Goal: Task Accomplishment & Management: Use online tool/utility

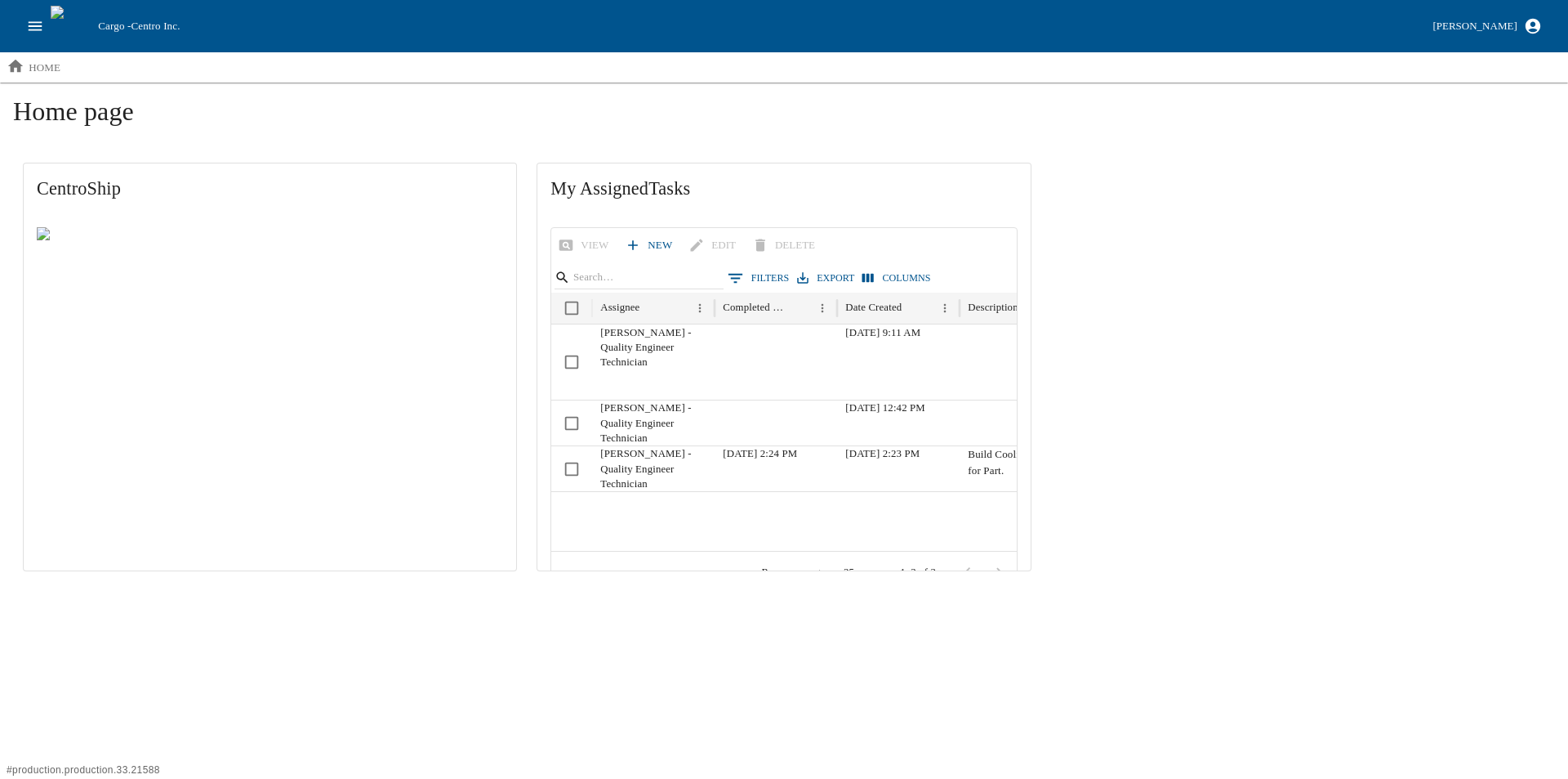
click at [26, 26] on icon "open drawer" at bounding box center [35, 26] width 18 height 18
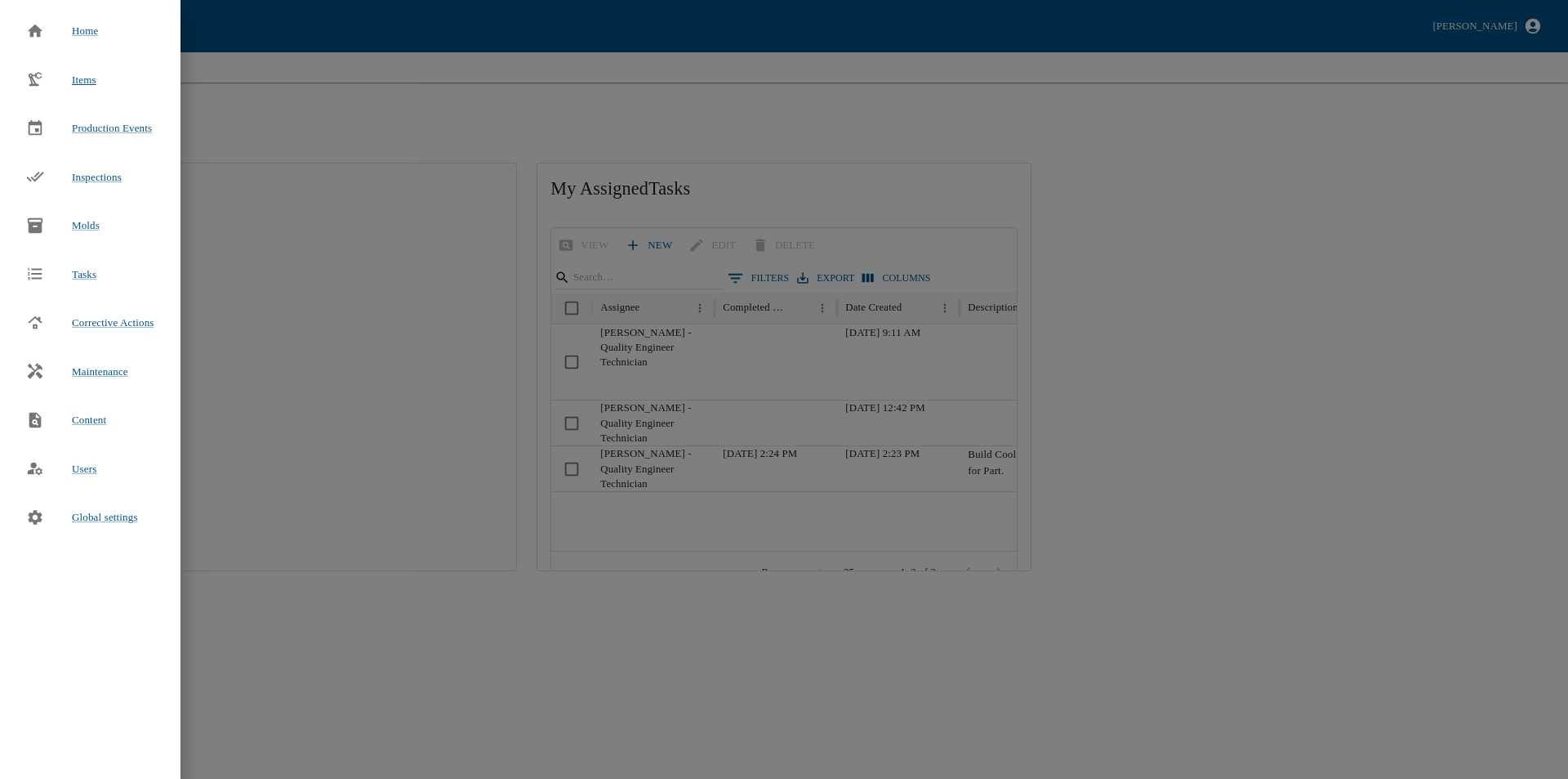
click at [79, 77] on span "Items" at bounding box center [84, 79] width 24 height 13
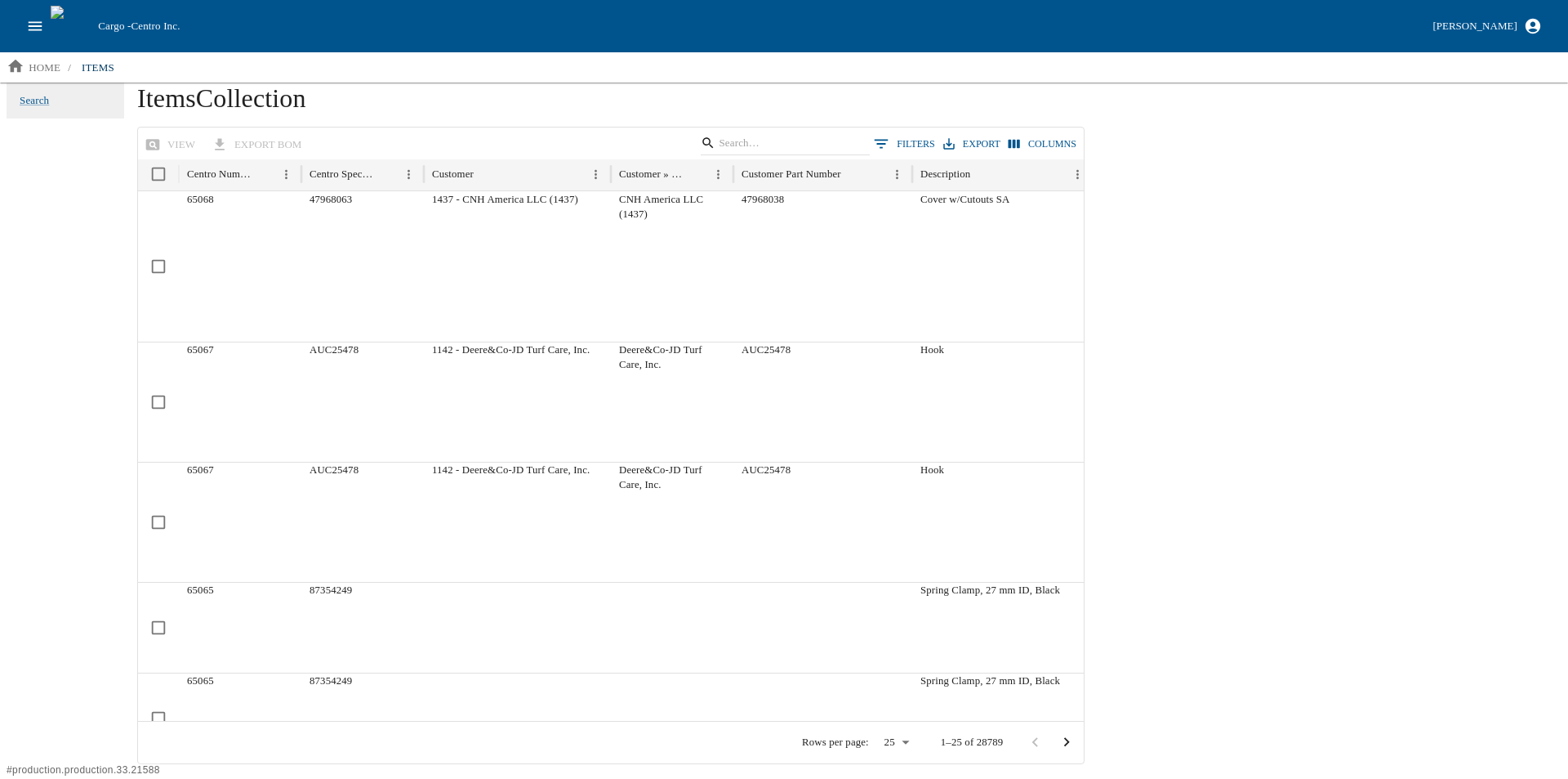
click at [25, 25] on button "open drawer" at bounding box center [35, 26] width 31 height 31
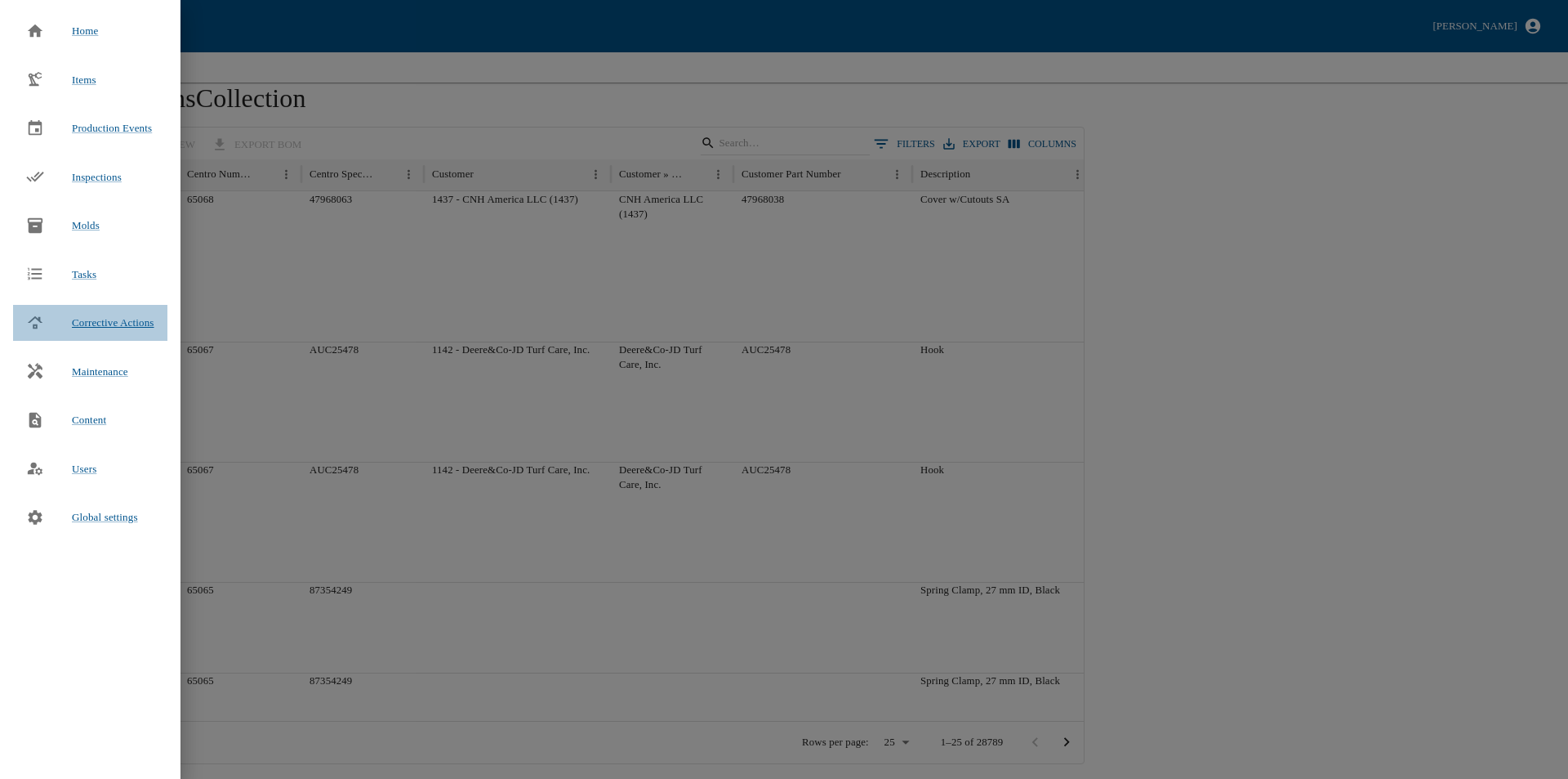
click at [112, 315] on span "Corrective Actions" at bounding box center [113, 323] width 82 height 17
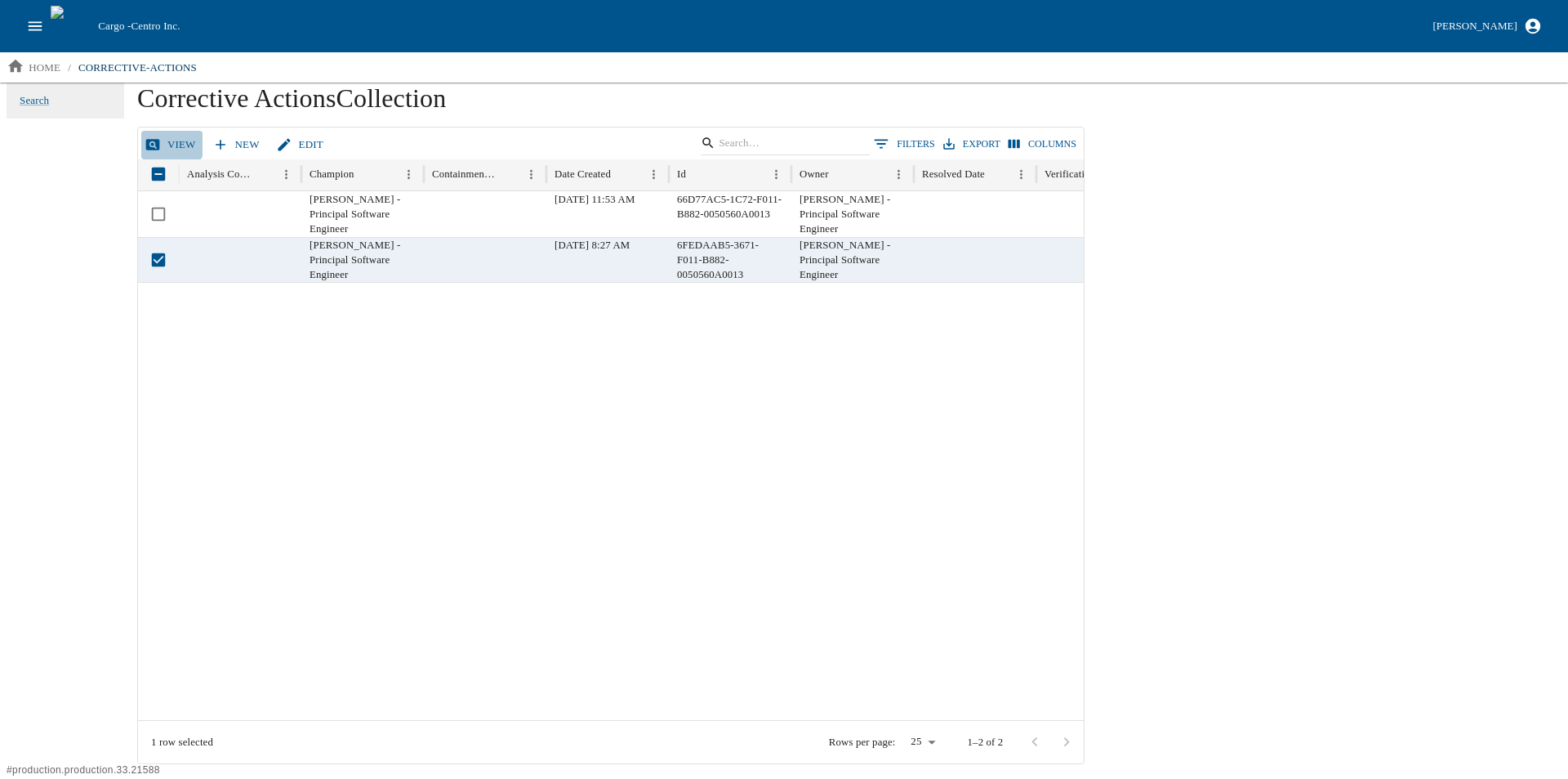
click at [162, 137] on link "View" at bounding box center [172, 145] width 62 height 28
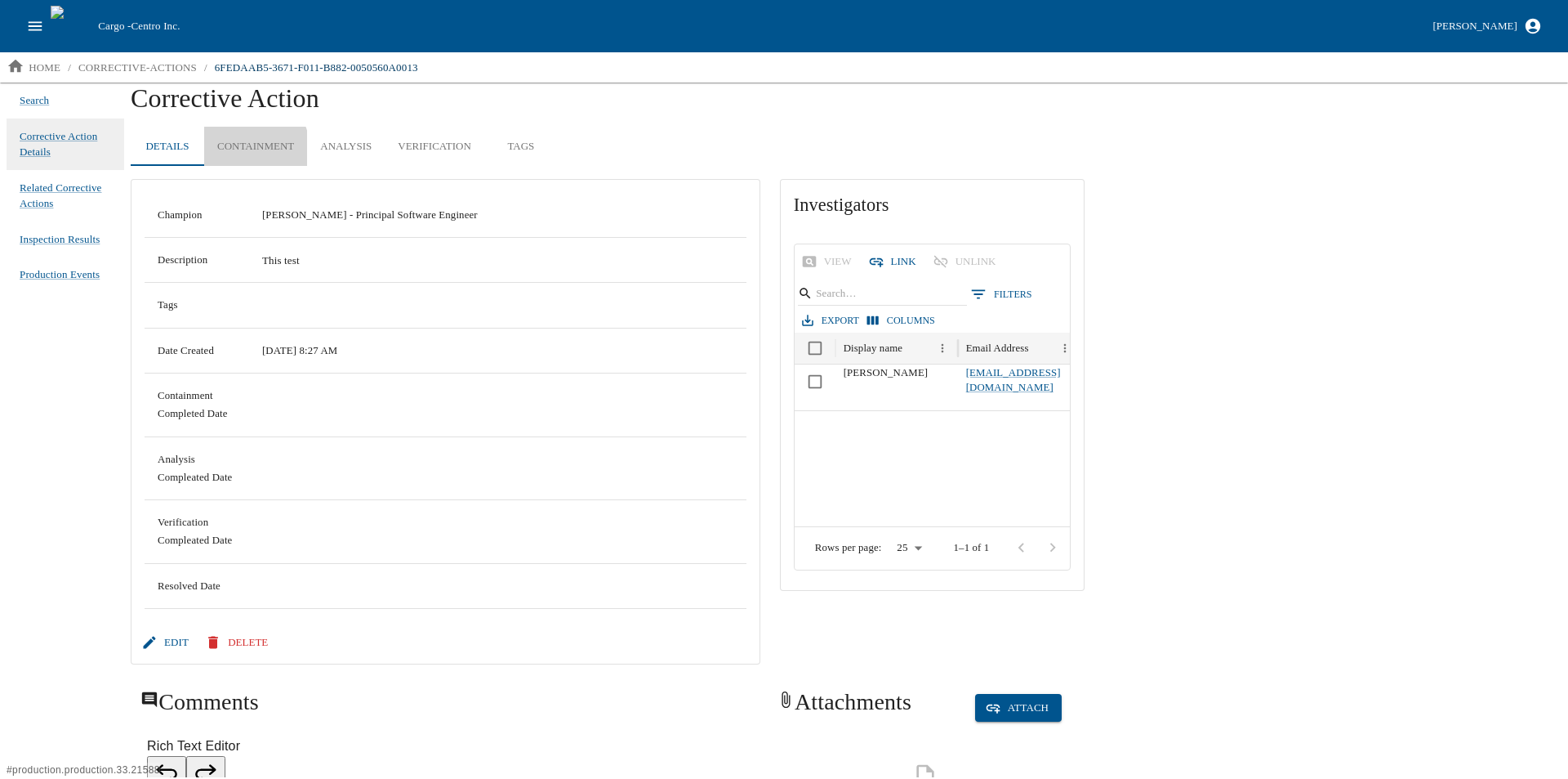
click at [243, 151] on button "Containment" at bounding box center [255, 147] width 103 height 39
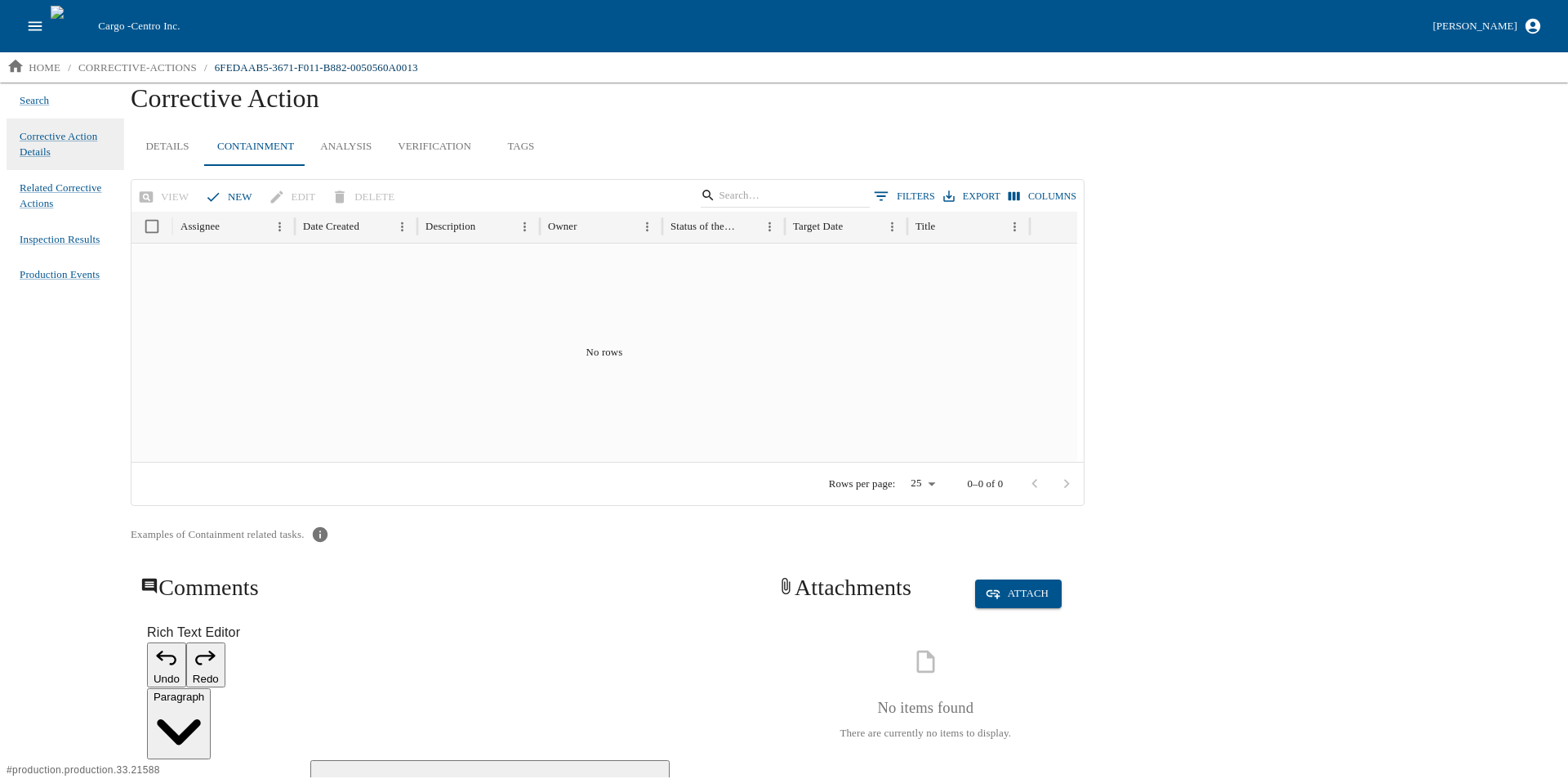
click at [514, 142] on button "Tags" at bounding box center [521, 147] width 73 height 39
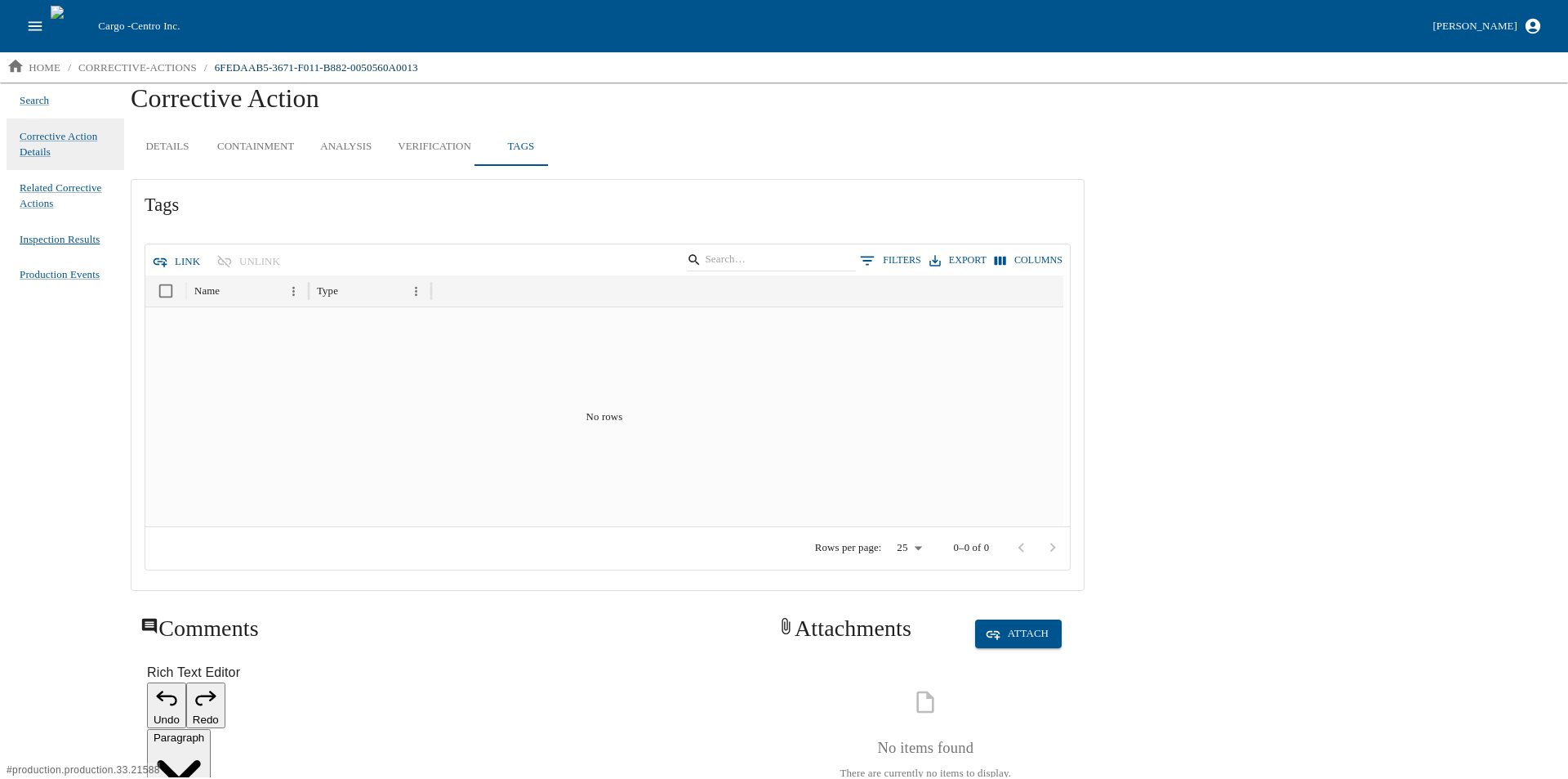
click at [47, 238] on span "Inspection Results" at bounding box center [60, 239] width 80 height 17
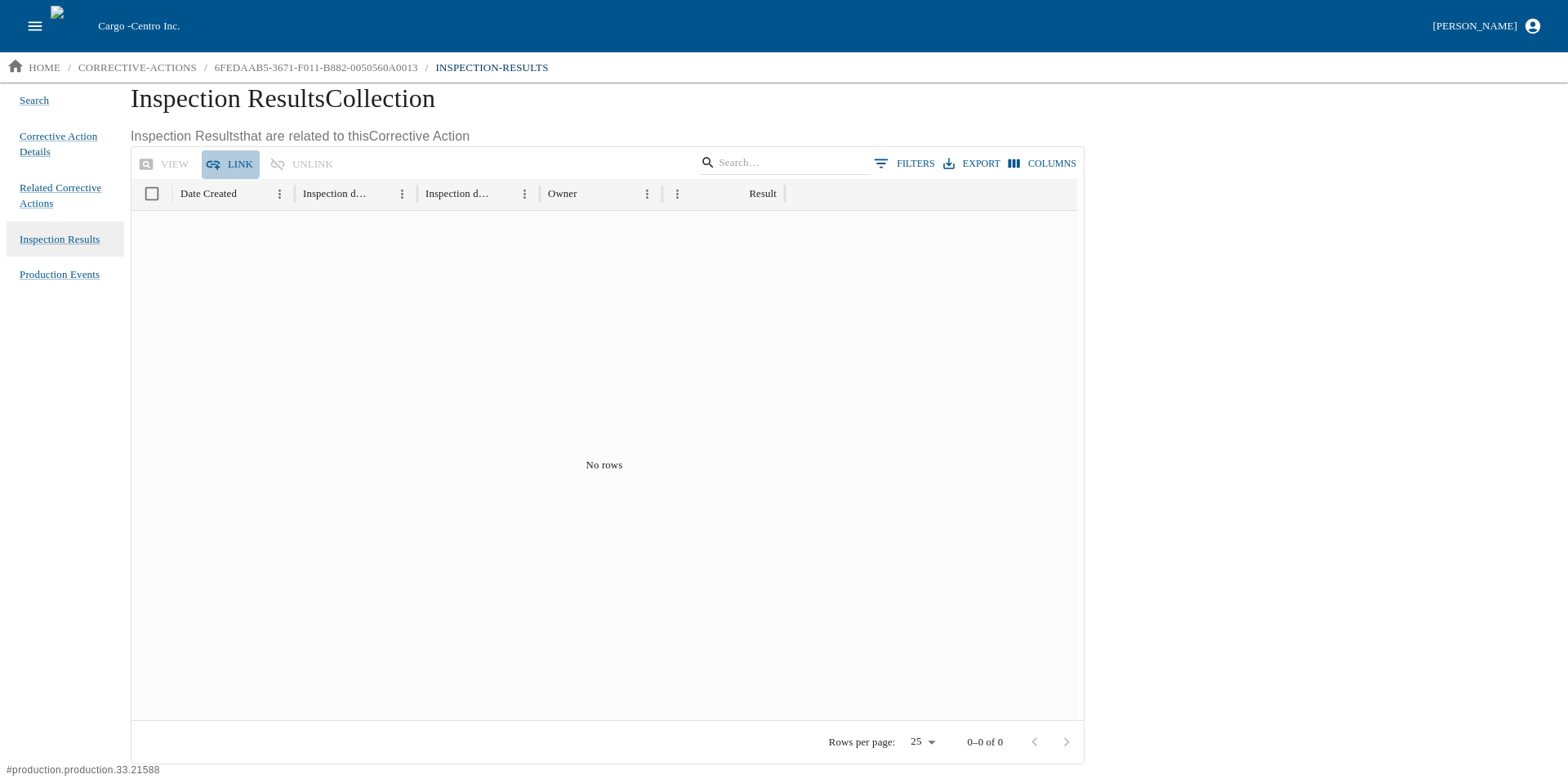
click at [231, 159] on button "Link" at bounding box center [231, 164] width 58 height 28
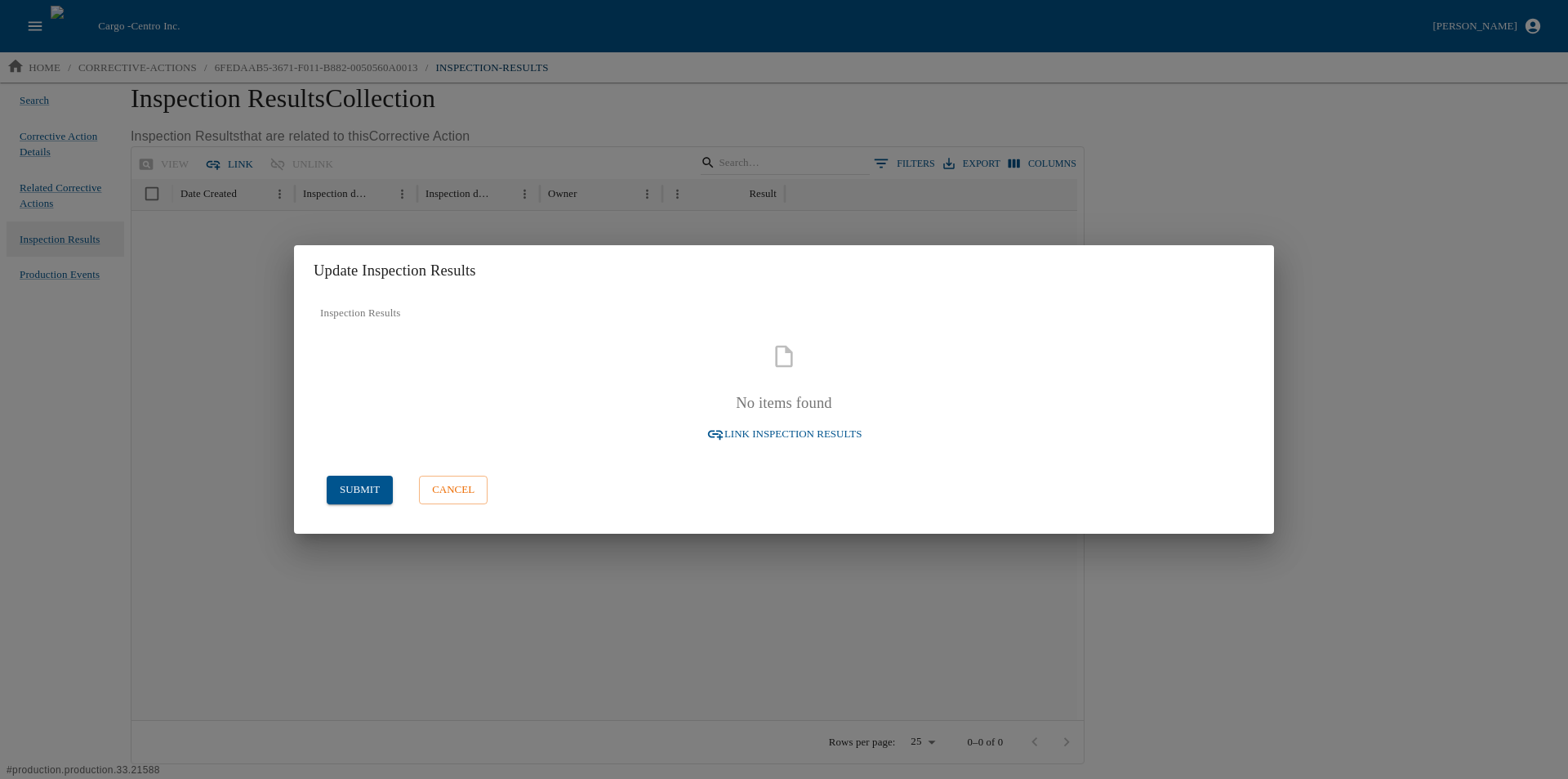
click at [782, 436] on span "Link Inspection Results" at bounding box center [793, 434] width 138 height 19
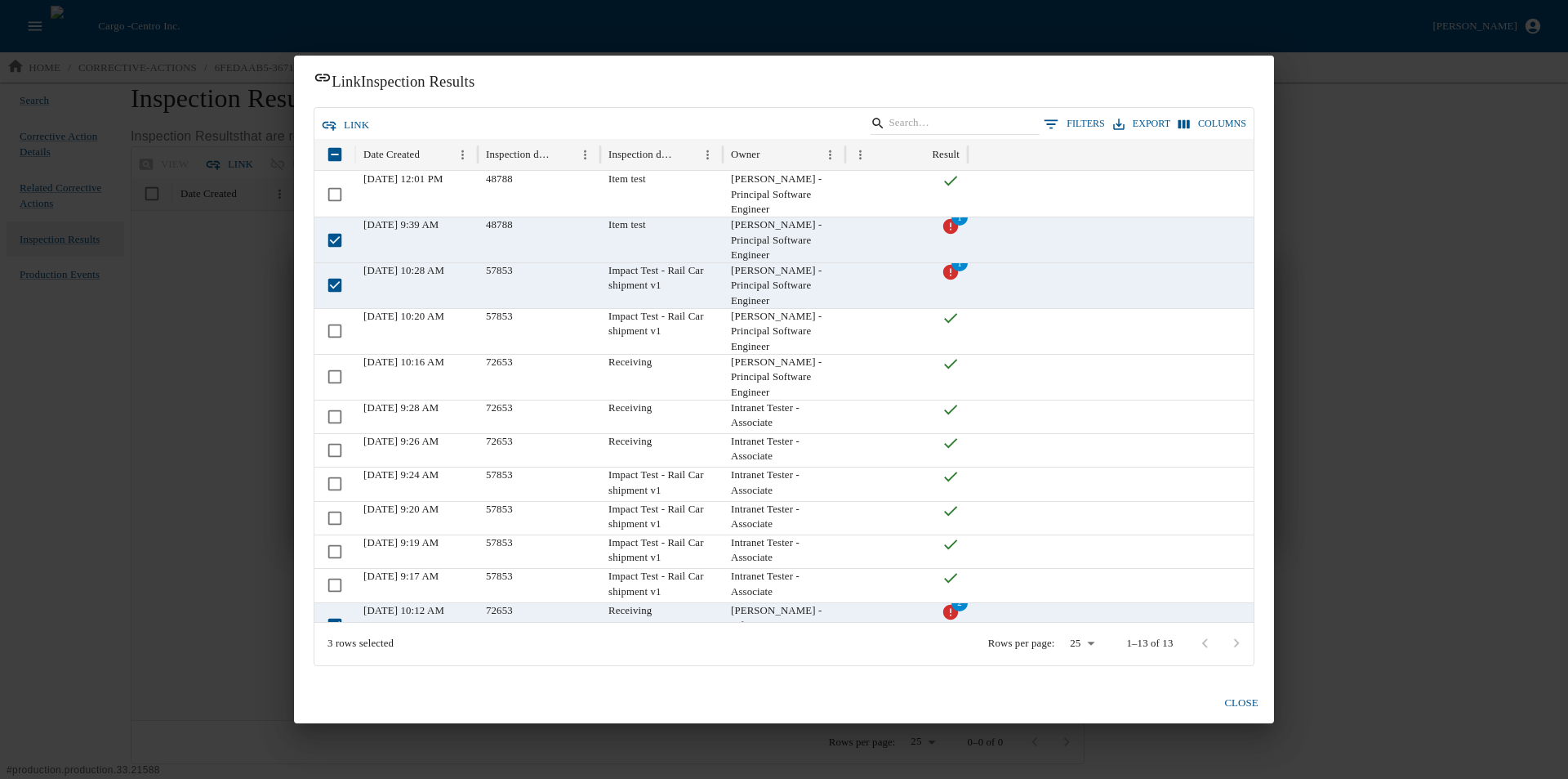
click at [349, 117] on button "link" at bounding box center [346, 125] width 58 height 28
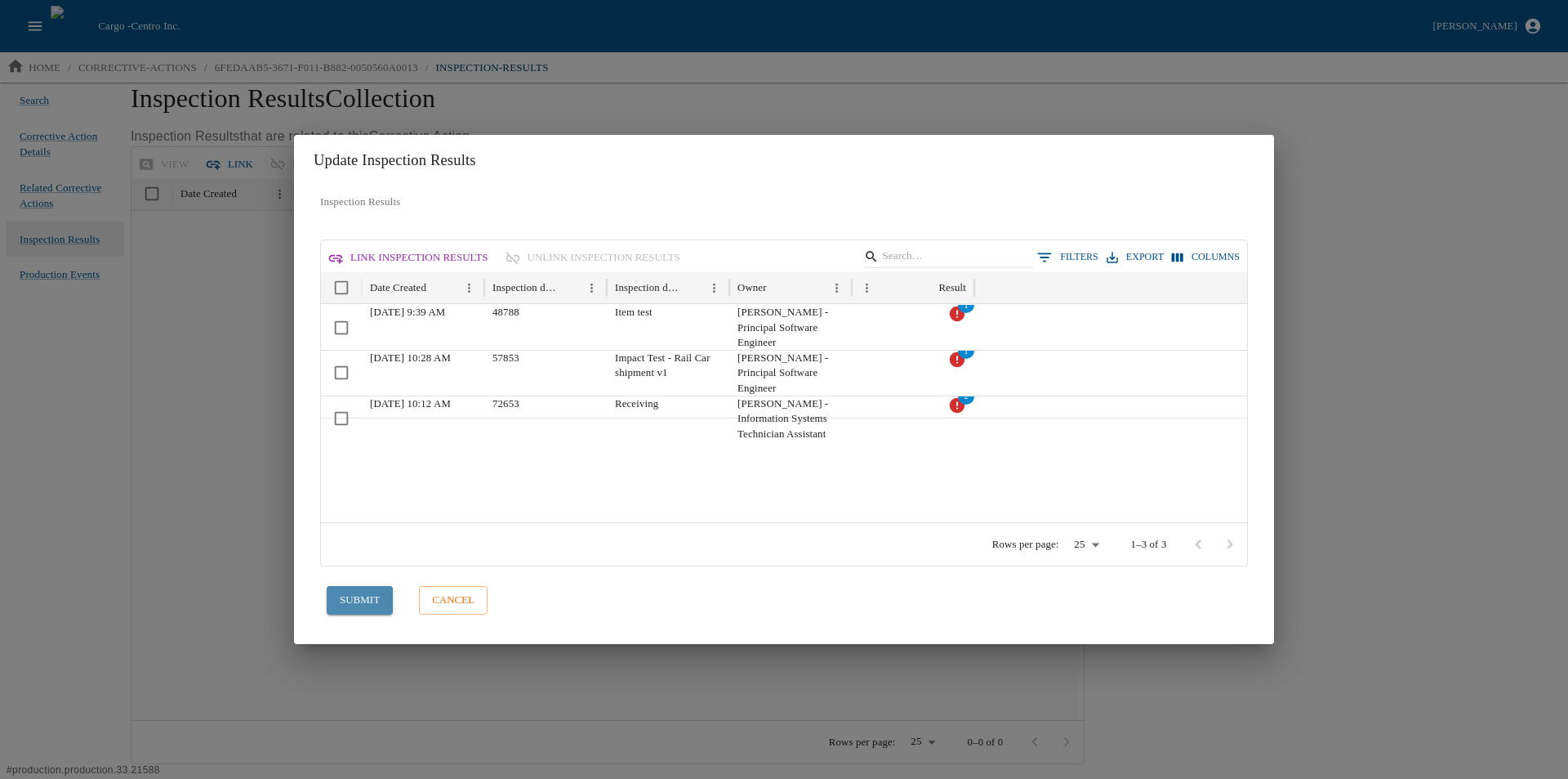
click at [364, 601] on button "submit" at bounding box center [360, 600] width 66 height 28
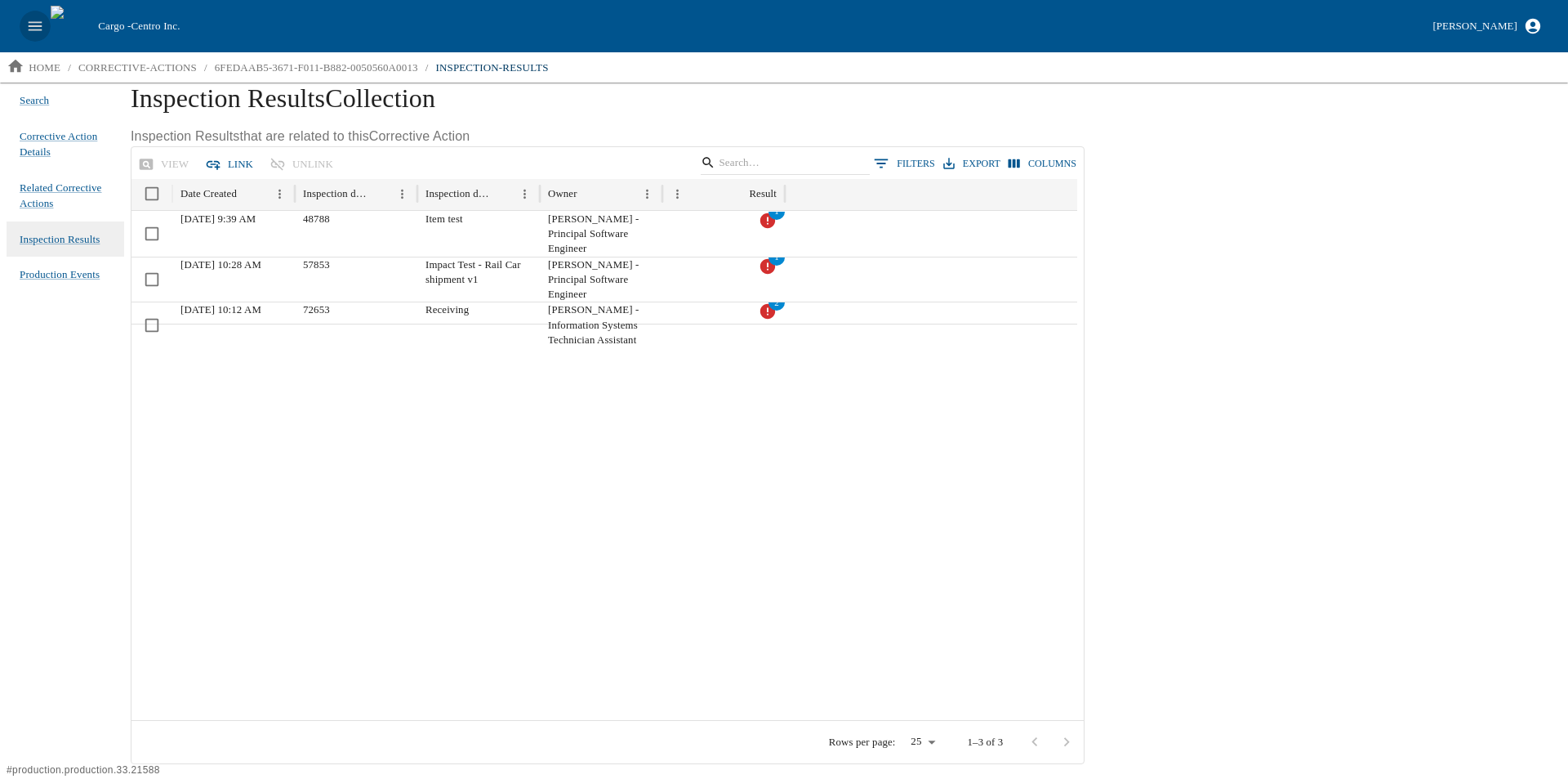
click at [32, 18] on icon "open drawer" at bounding box center [35, 26] width 18 height 18
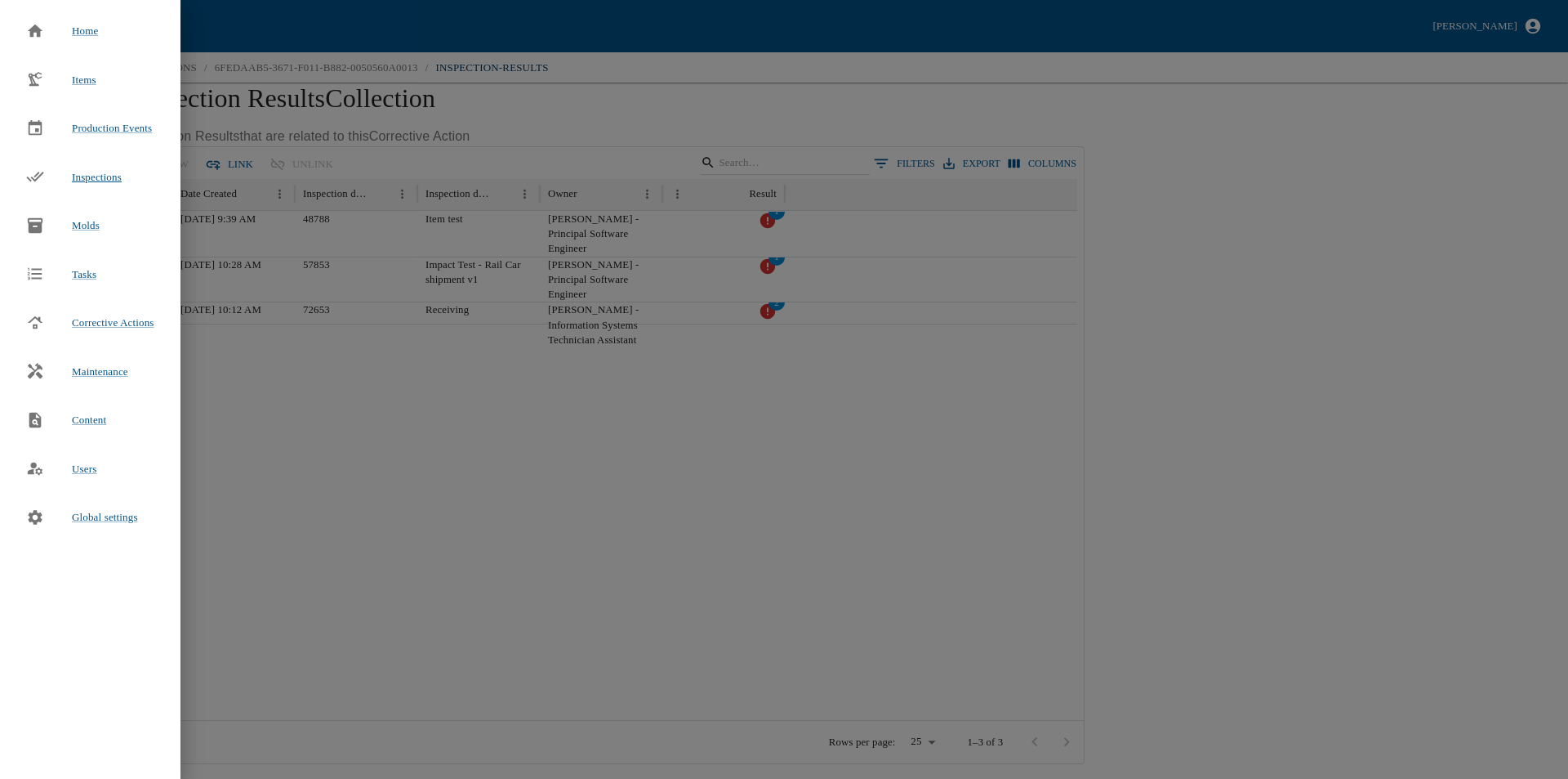
click at [112, 171] on span "Inspections" at bounding box center [97, 177] width 50 height 13
